Goal: Leave review/rating

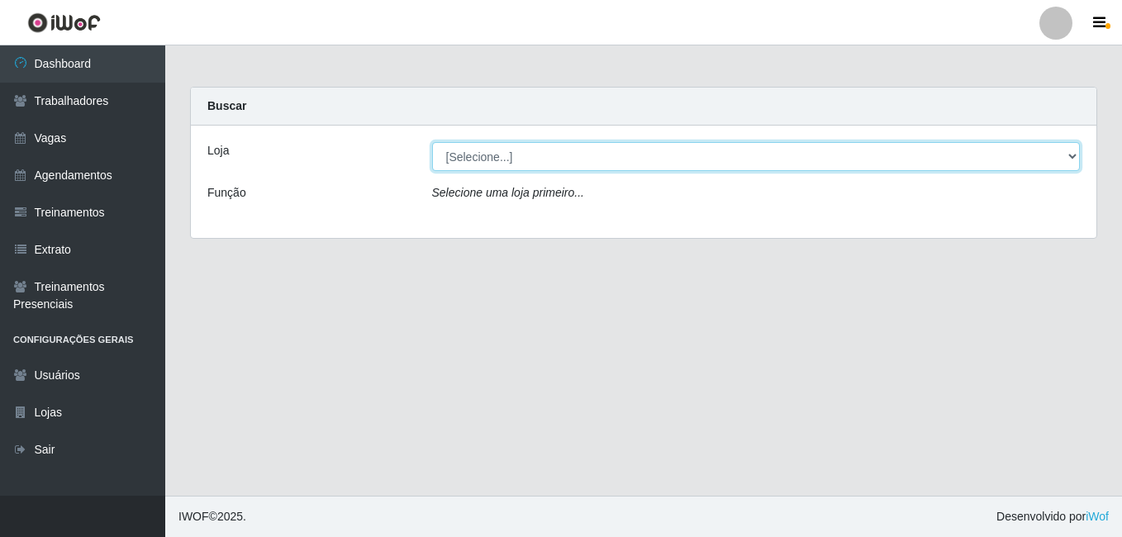
drag, startPoint x: 1072, startPoint y: 158, endPoint x: 993, endPoint y: 158, distance: 79.3
click at [1072, 158] on select "[Selecione...] [GEOGRAPHIC_DATA] - [DATE][GEOGRAPHIC_DATA]" at bounding box center [756, 156] width 649 height 29
select select "471"
click at [432, 142] on select "[Selecione...] [GEOGRAPHIC_DATA] - [DATE][GEOGRAPHIC_DATA]" at bounding box center [756, 156] width 649 height 29
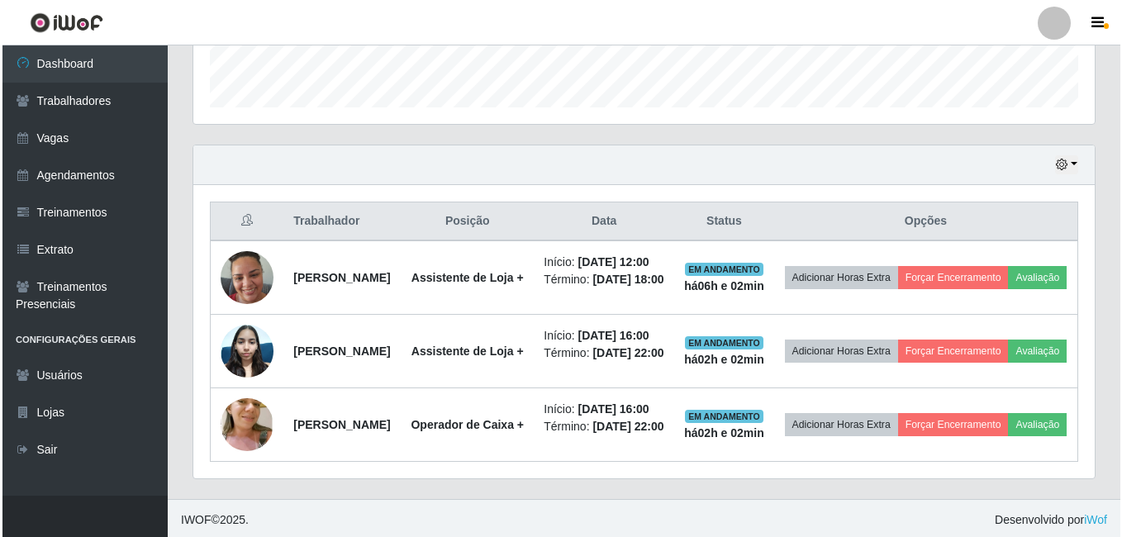
scroll to position [496, 0]
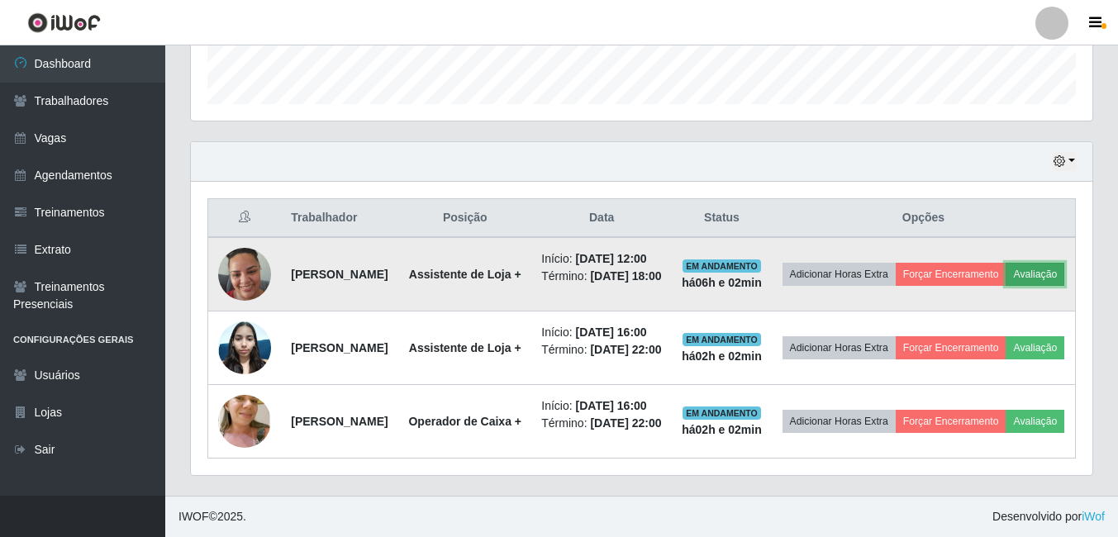
click at [1006, 286] on button "Avaliação" at bounding box center [1035, 274] width 59 height 23
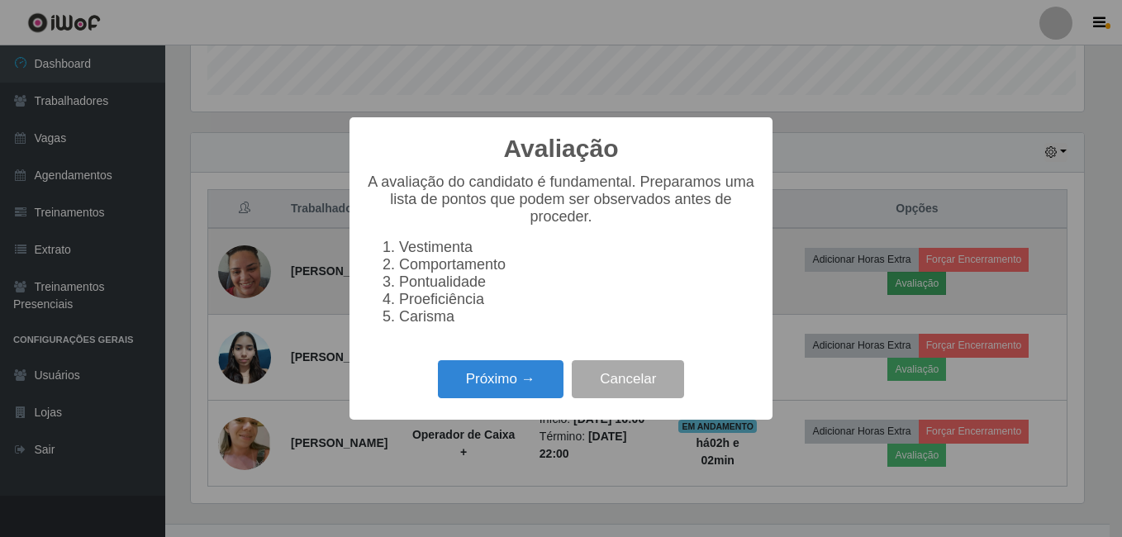
scroll to position [343, 893]
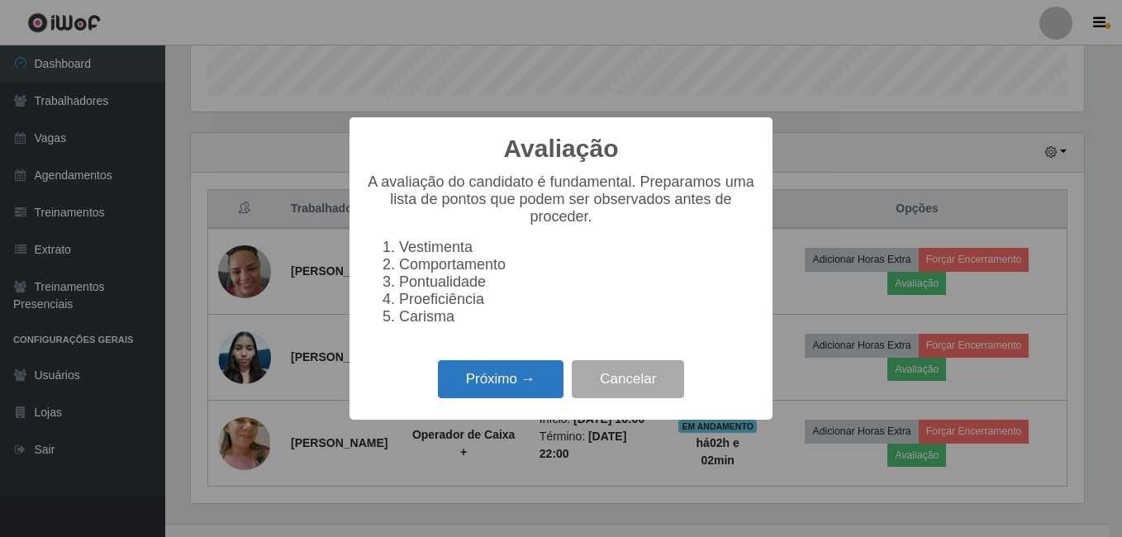
click at [502, 397] on button "Próximo →" at bounding box center [501, 379] width 126 height 39
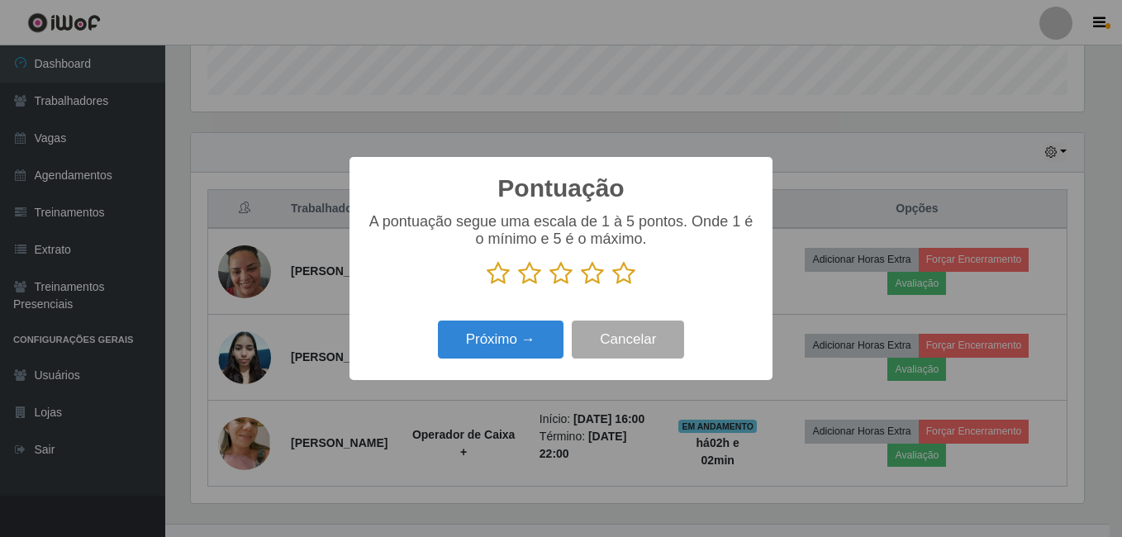
click at [625, 280] on icon at bounding box center [623, 273] width 23 height 25
click at [612, 286] on input "radio" at bounding box center [612, 286] width 0 height 0
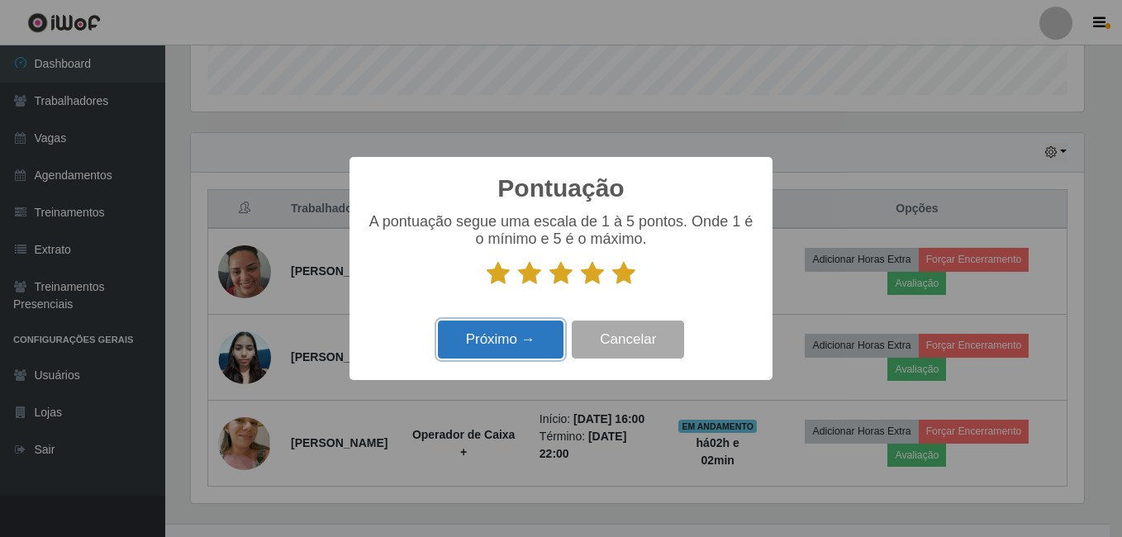
click at [523, 351] on button "Próximo →" at bounding box center [501, 340] width 126 height 39
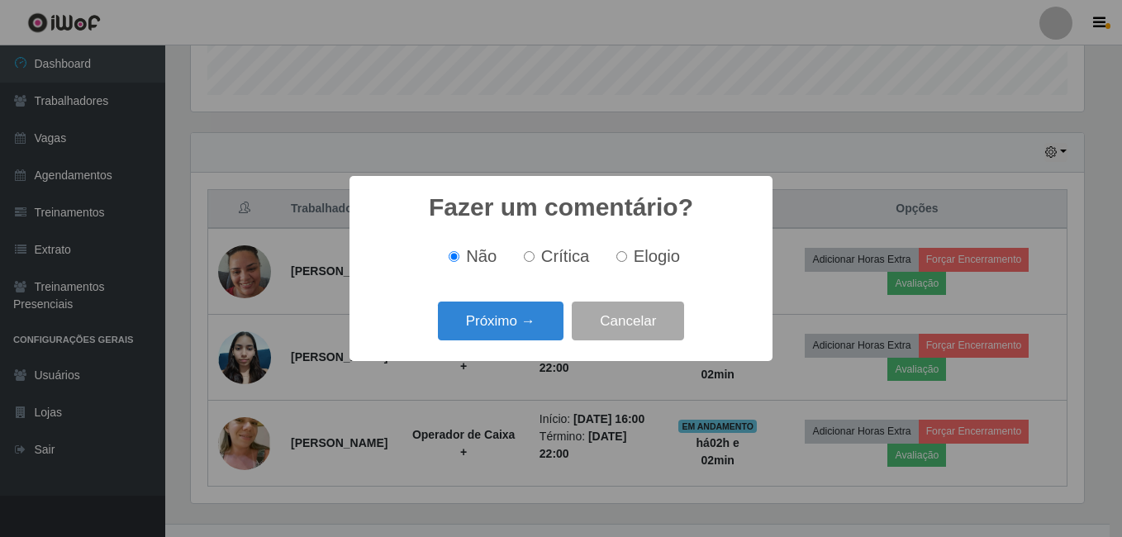
click at [645, 257] on span "Elogio" at bounding box center [657, 256] width 46 height 18
click at [627, 257] on input "Elogio" at bounding box center [621, 256] width 11 height 11
radio input "true"
click at [516, 326] on button "Próximo →" at bounding box center [501, 321] width 126 height 39
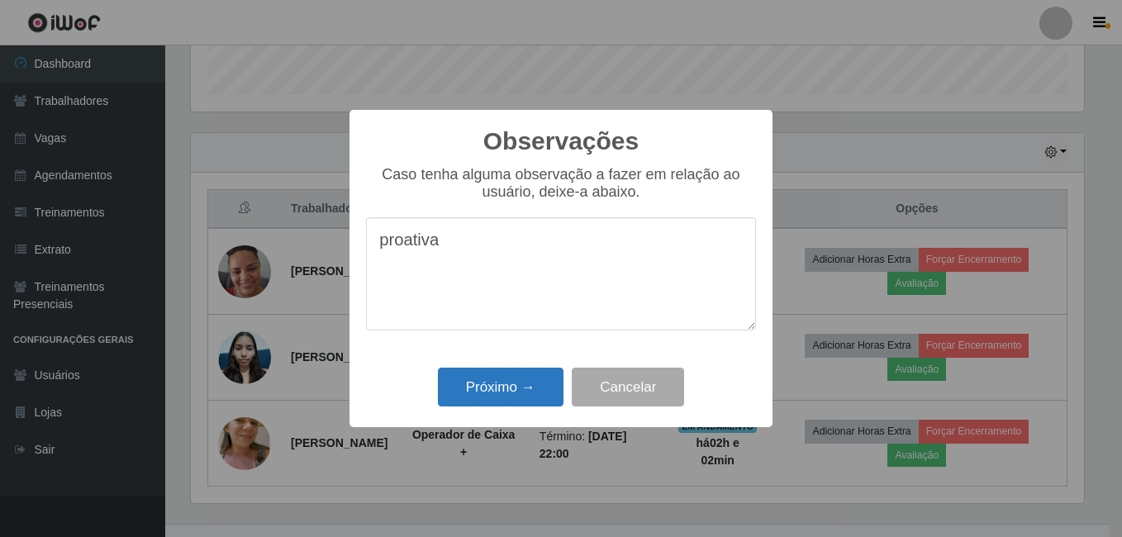
type textarea "proativa"
click at [484, 383] on button "Próximo →" at bounding box center [501, 387] width 126 height 39
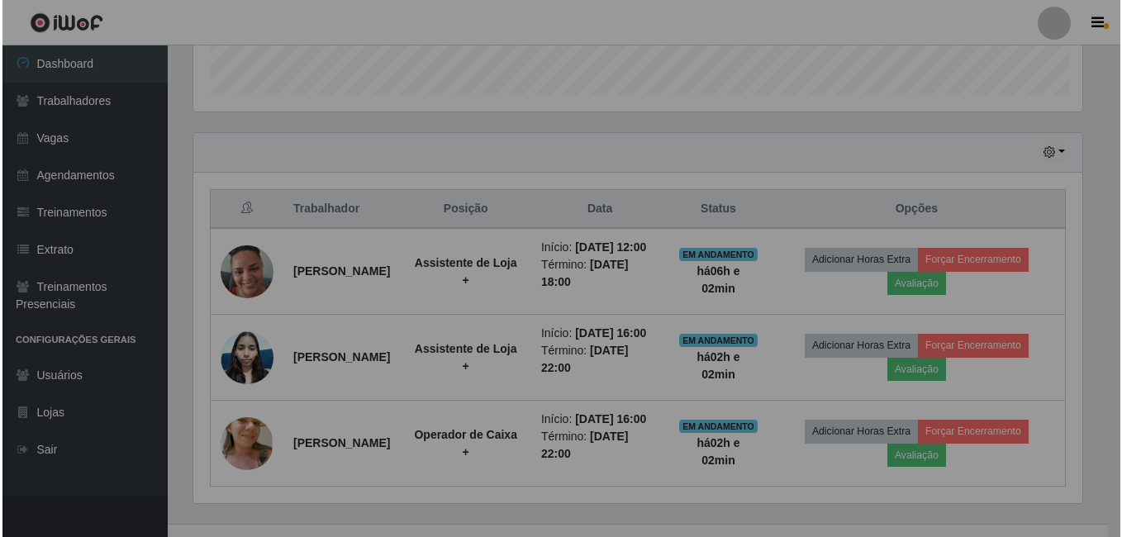
scroll to position [343, 901]
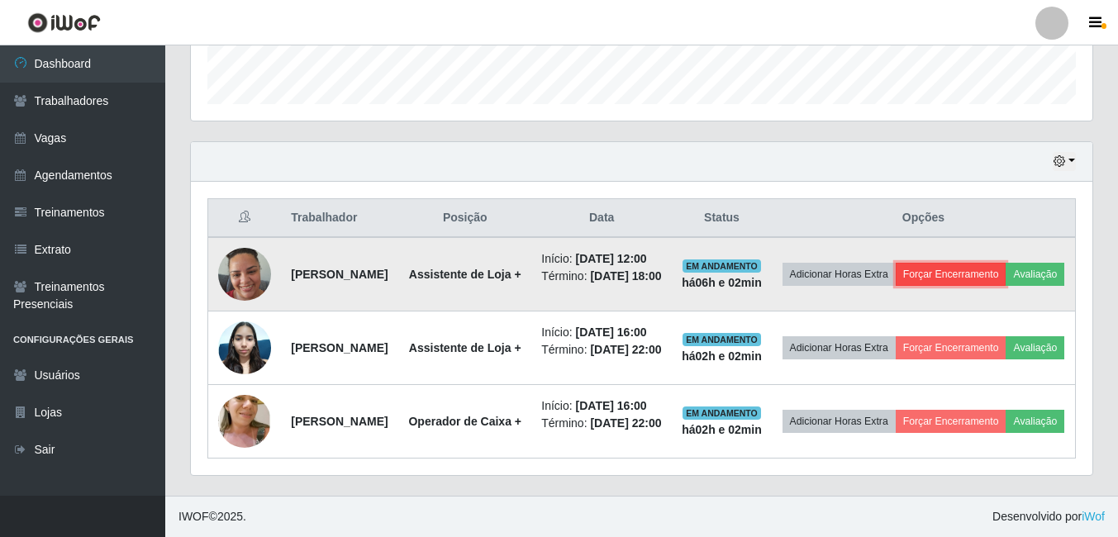
click at [1006, 268] on button "Forçar Encerramento" at bounding box center [951, 274] width 111 height 23
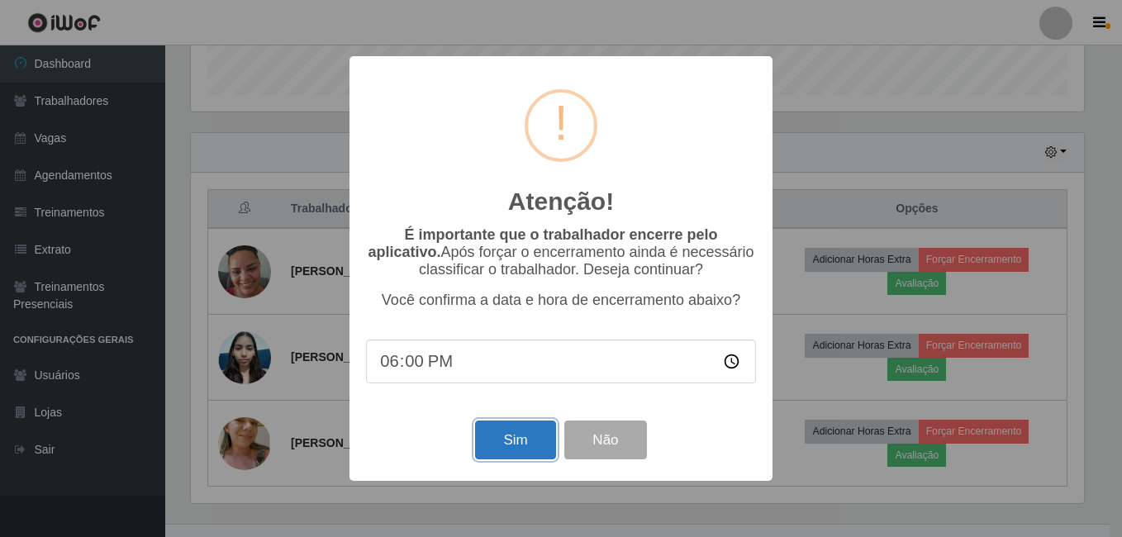
click at [518, 444] on button "Sim" at bounding box center [515, 440] width 80 height 39
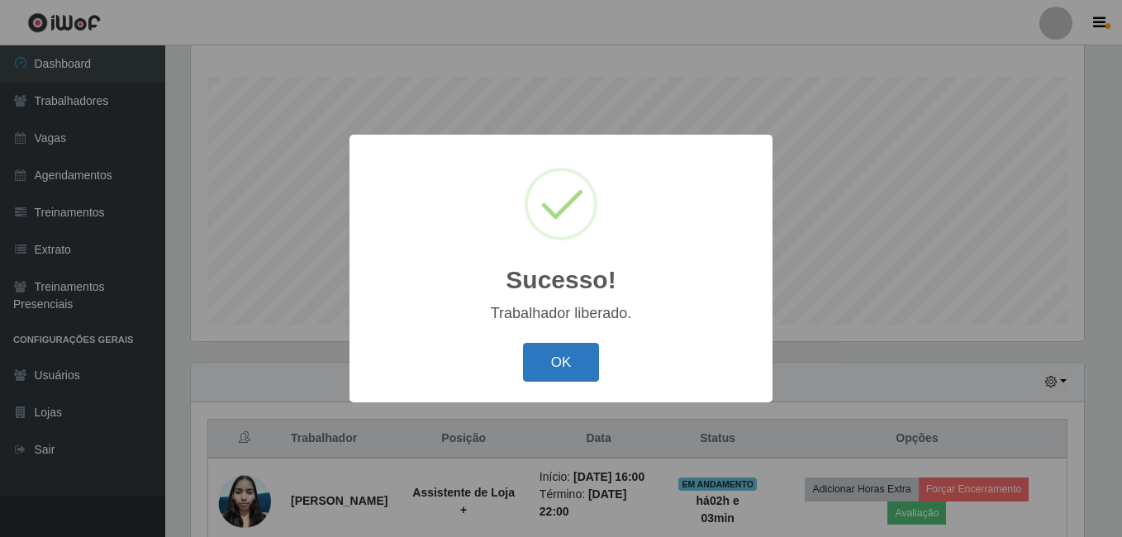
click at [579, 368] on button "OK" at bounding box center [561, 362] width 77 height 39
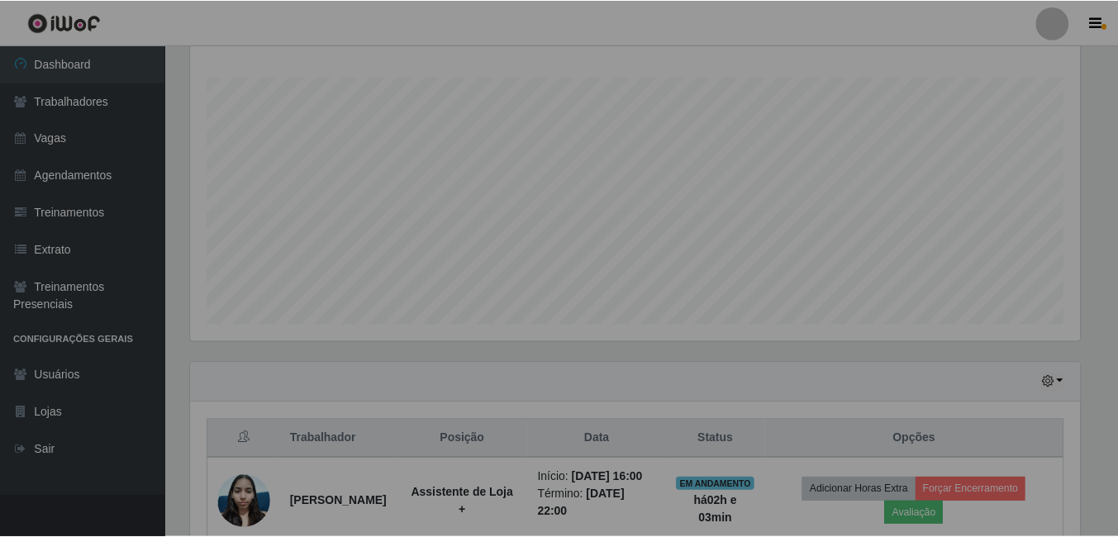
scroll to position [343, 901]
